Goal: Task Accomplishment & Management: Complete application form

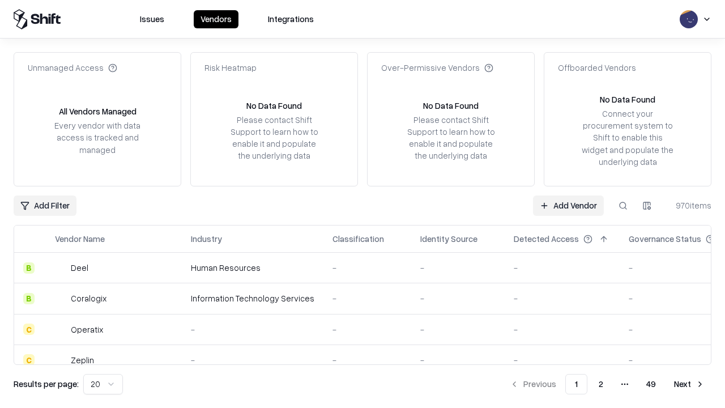
click at [568, 205] on link "Add Vendor" at bounding box center [568, 205] width 71 height 20
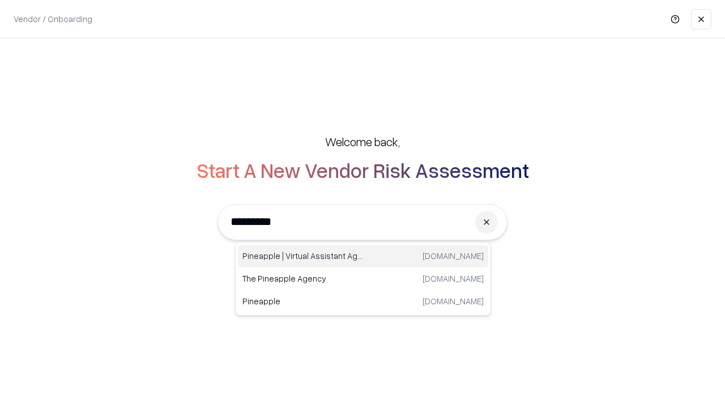
click at [363, 256] on div "Pineapple | Virtual Assistant Agency [DOMAIN_NAME]" at bounding box center [363, 256] width 250 height 23
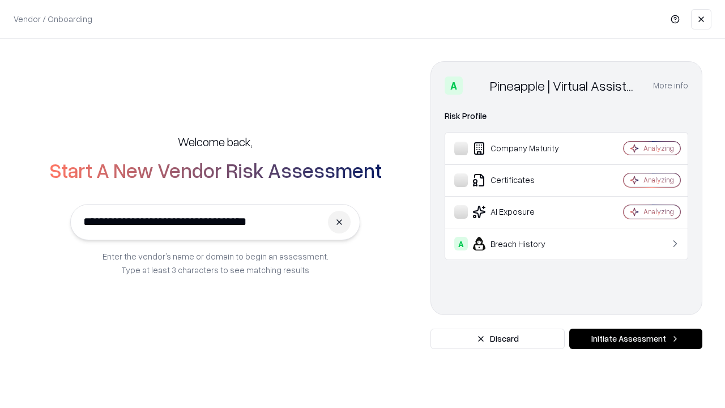
type input "**********"
click at [635, 339] on button "Initiate Assessment" at bounding box center [635, 338] width 133 height 20
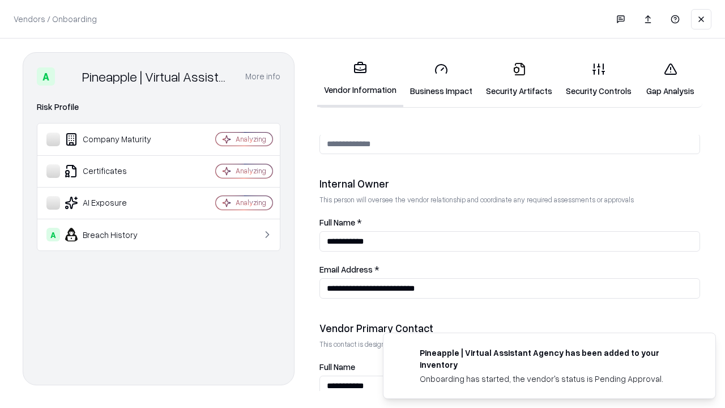
scroll to position [586, 0]
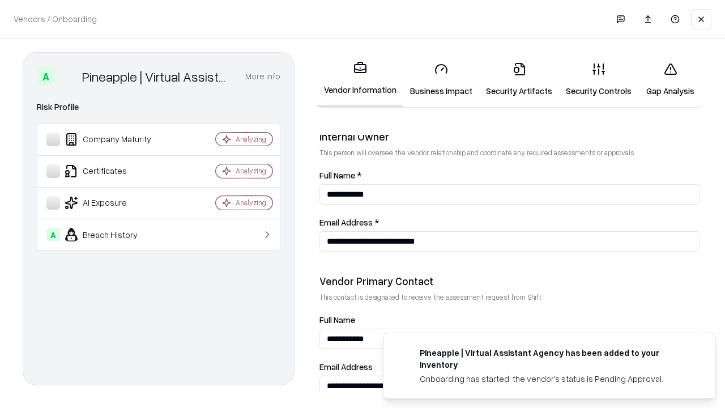
click at [441, 79] on link "Business Impact" at bounding box center [441, 79] width 76 height 53
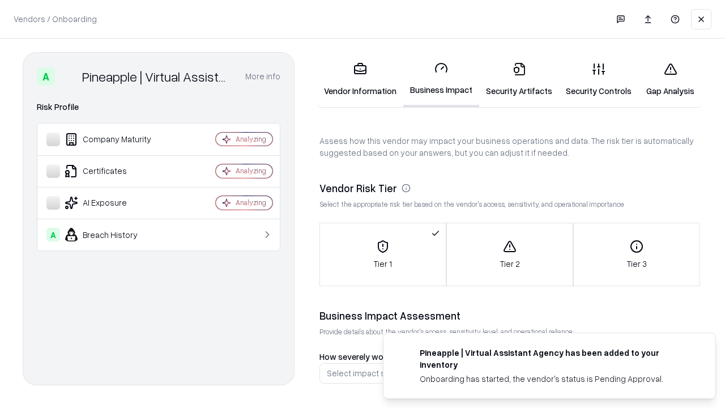
click at [670, 79] on link "Gap Analysis" at bounding box center [670, 79] width 64 height 53
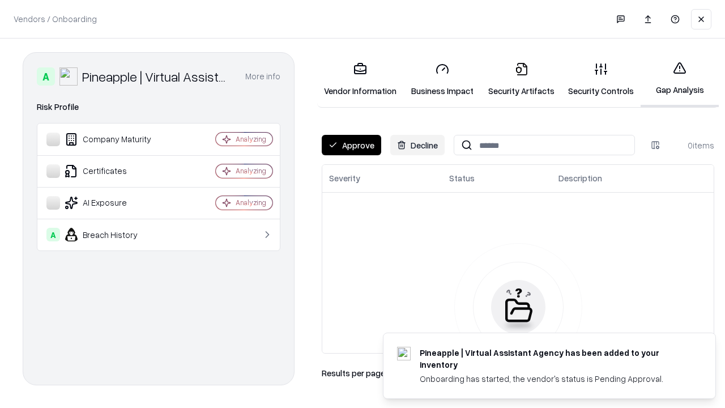
click at [351, 145] on button "Approve" at bounding box center [351, 145] width 59 height 20
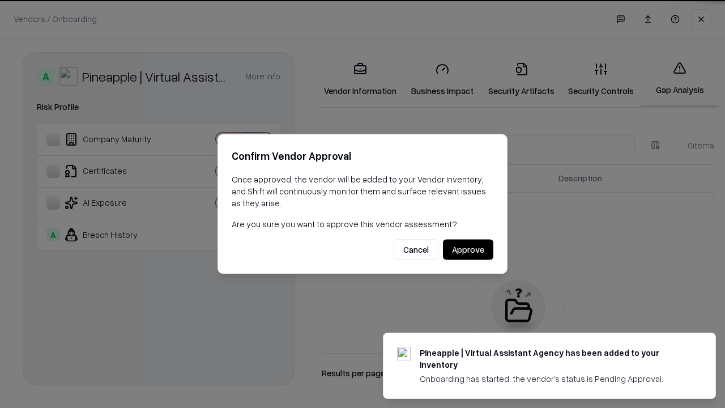
click at [468, 249] on button "Approve" at bounding box center [468, 249] width 50 height 20
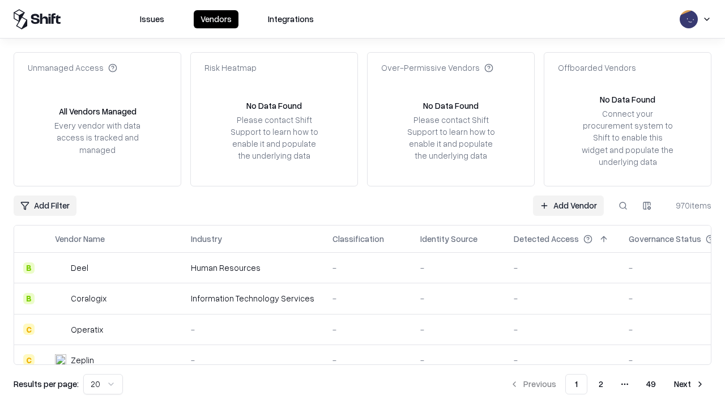
type input "**********"
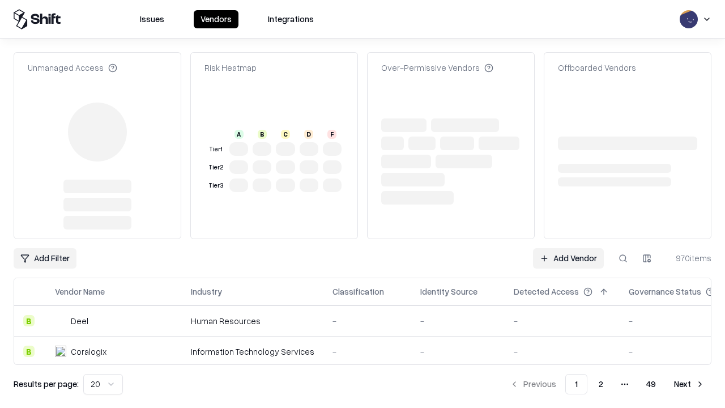
click at [568, 248] on link "Add Vendor" at bounding box center [568, 258] width 71 height 20
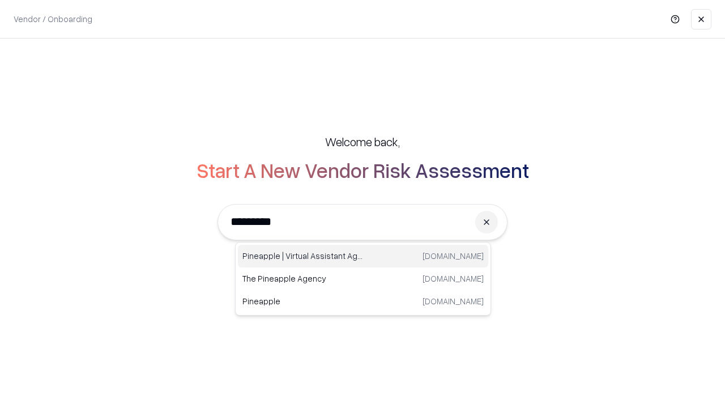
click at [363, 256] on div "Pineapple | Virtual Assistant Agency [DOMAIN_NAME]" at bounding box center [363, 256] width 250 height 23
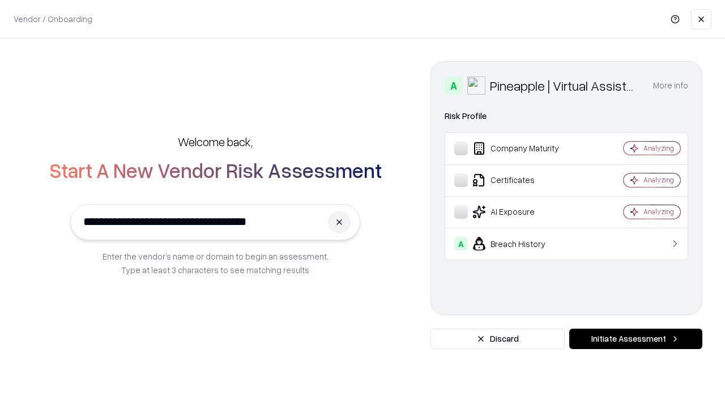
type input "**********"
click at [635, 339] on button "Initiate Assessment" at bounding box center [635, 338] width 133 height 20
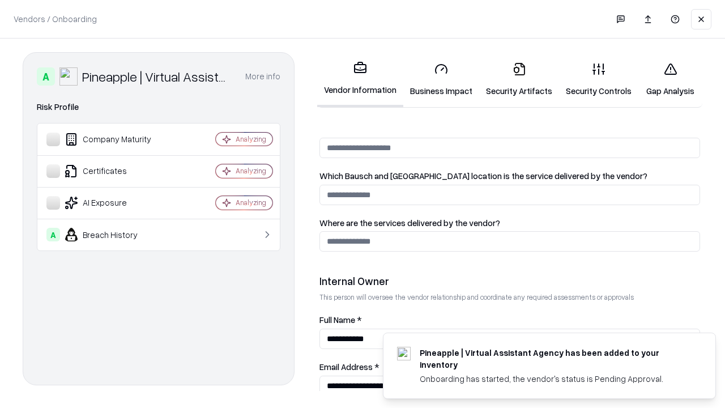
scroll to position [586, 0]
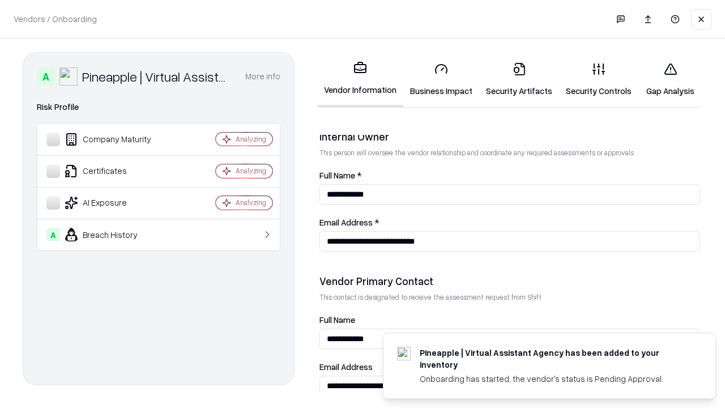
click at [670, 79] on link "Gap Analysis" at bounding box center [670, 79] width 64 height 53
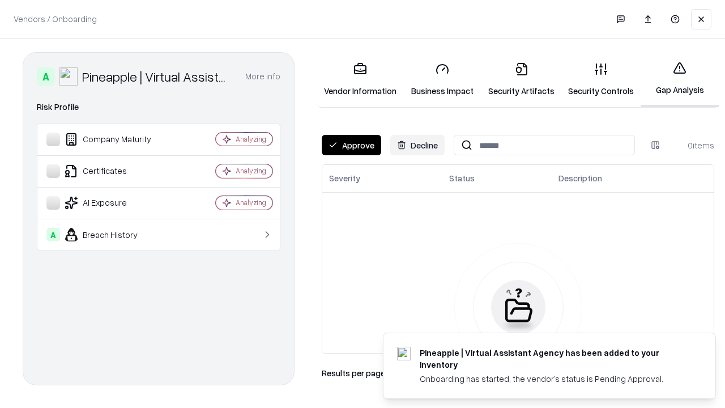
click at [351, 145] on button "Approve" at bounding box center [351, 145] width 59 height 20
